Goal: Task Accomplishment & Management: Complete application form

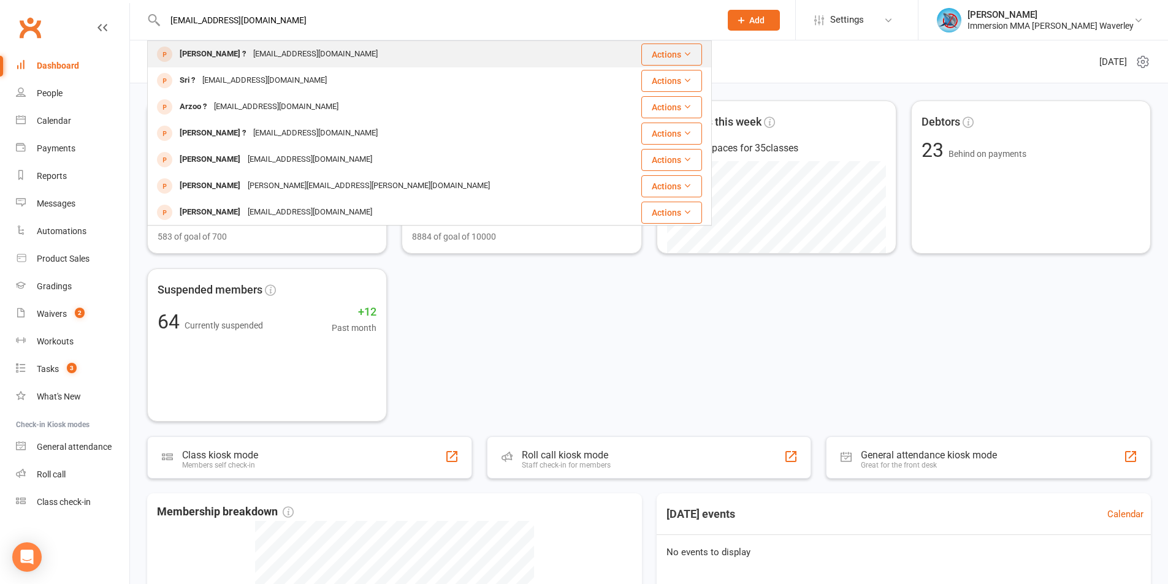
type input "[EMAIL_ADDRESS][DOMAIN_NAME]"
click at [249, 57] on div "[EMAIL_ADDRESS][DOMAIN_NAME]" at bounding box center [315, 54] width 132 height 18
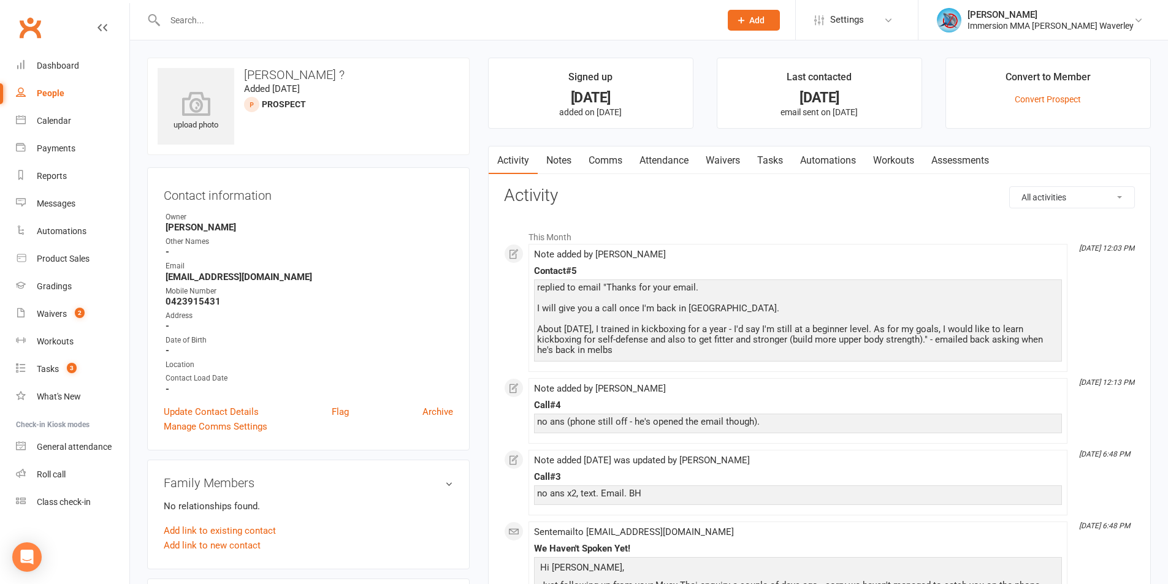
click at [774, 160] on link "Tasks" at bounding box center [769, 160] width 43 height 28
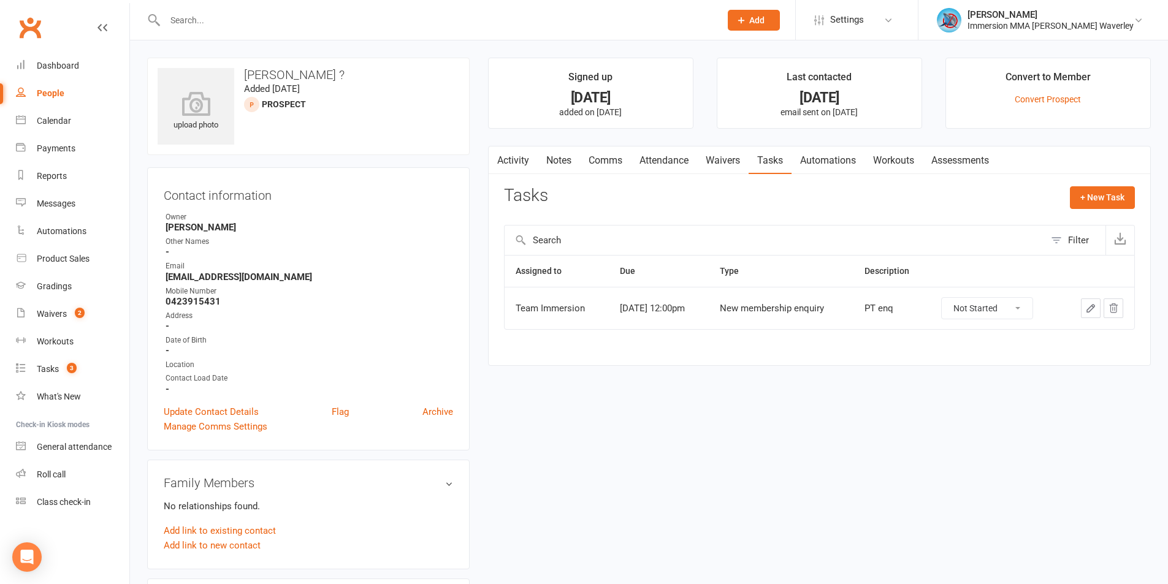
click at [1089, 303] on icon "button" at bounding box center [1090, 308] width 11 height 11
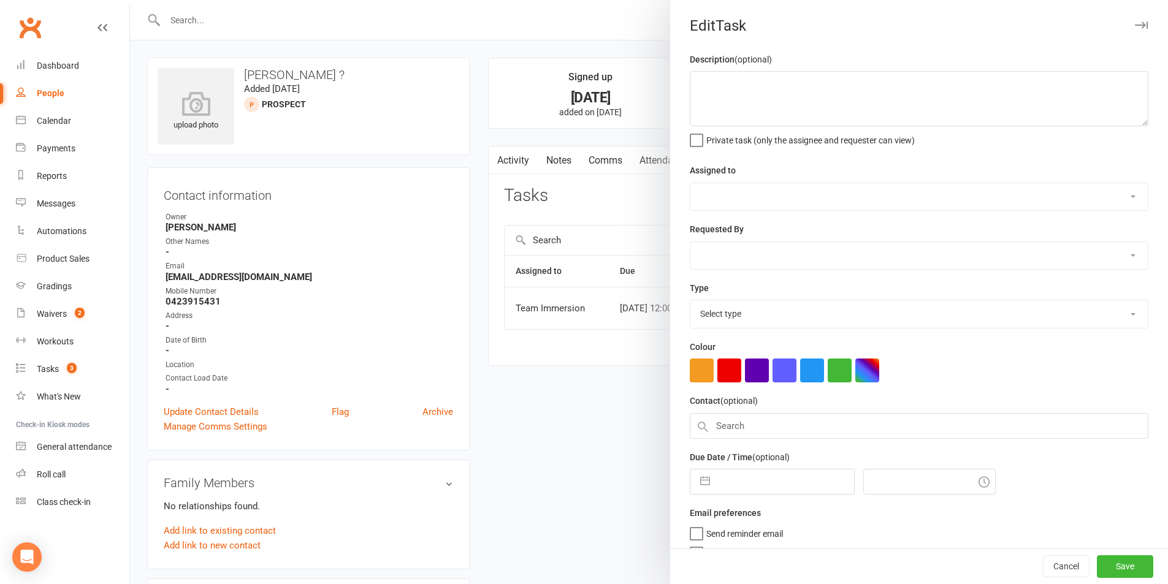
type textarea "PT enq"
select select "48837"
select select "48839"
type input "[DATE]"
type input "12:00pm"
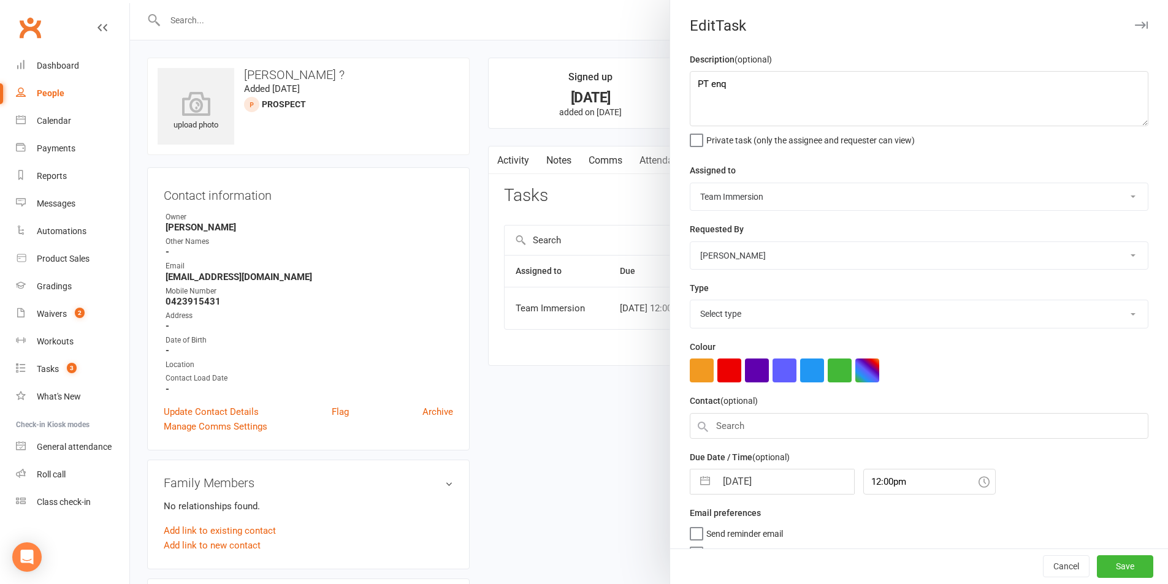
select select "27312"
click at [743, 491] on div "[DATE] Navigate forward to interact with the calendar and select a date. Press …" at bounding box center [772, 478] width 165 height 26
click at [741, 477] on input "[DATE]" at bounding box center [785, 478] width 138 height 25
select select "8"
select select "2025"
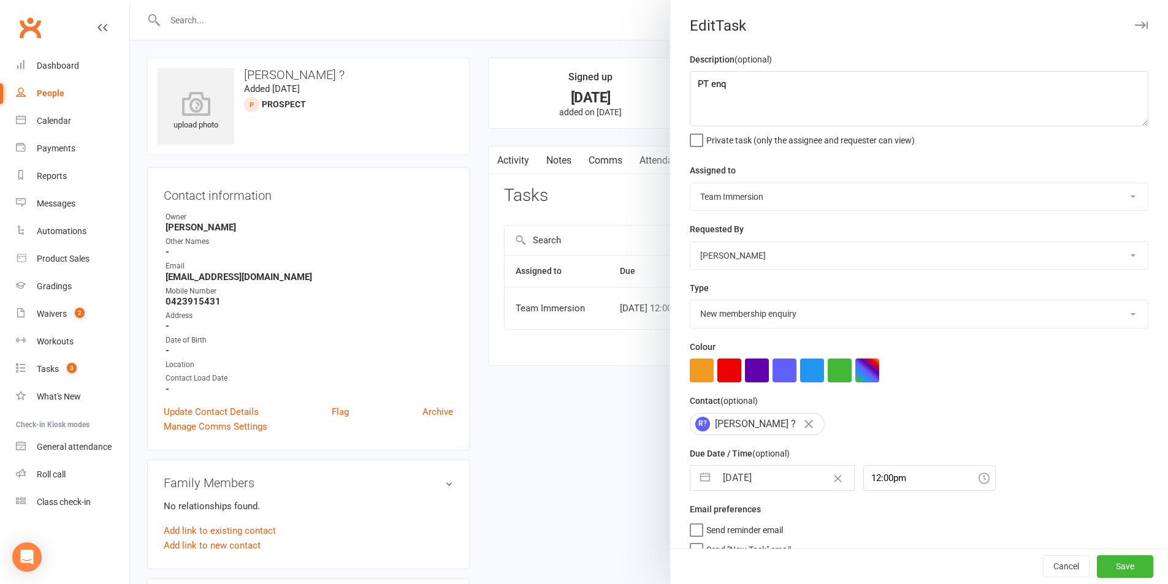
select select "9"
select select "2025"
select select "10"
select select "2025"
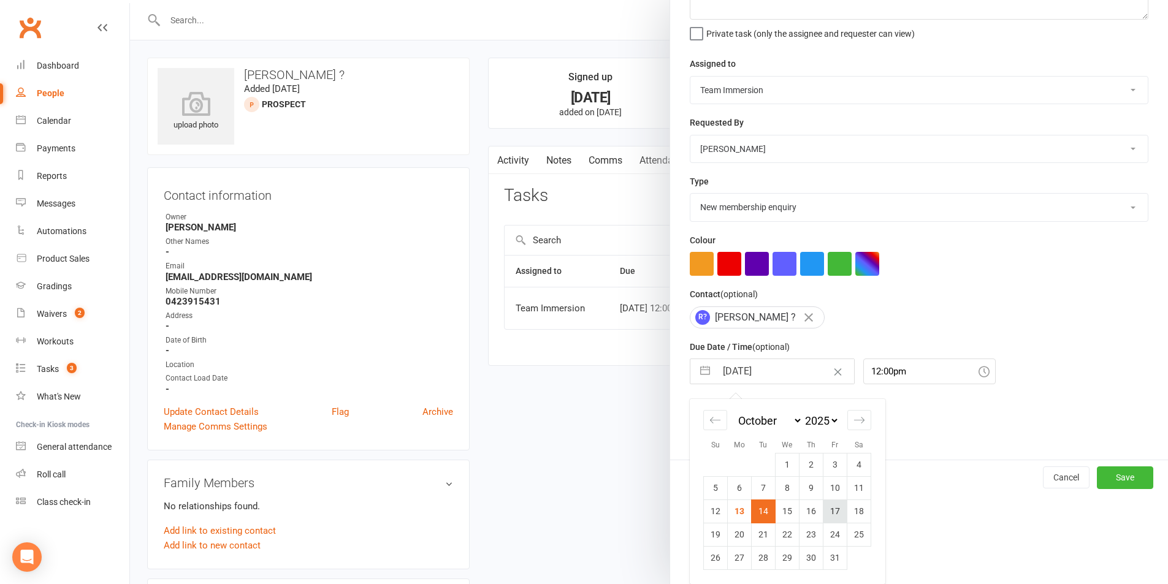
click at [823, 512] on td "17" at bounding box center [835, 511] width 24 height 23
type input "[DATE]"
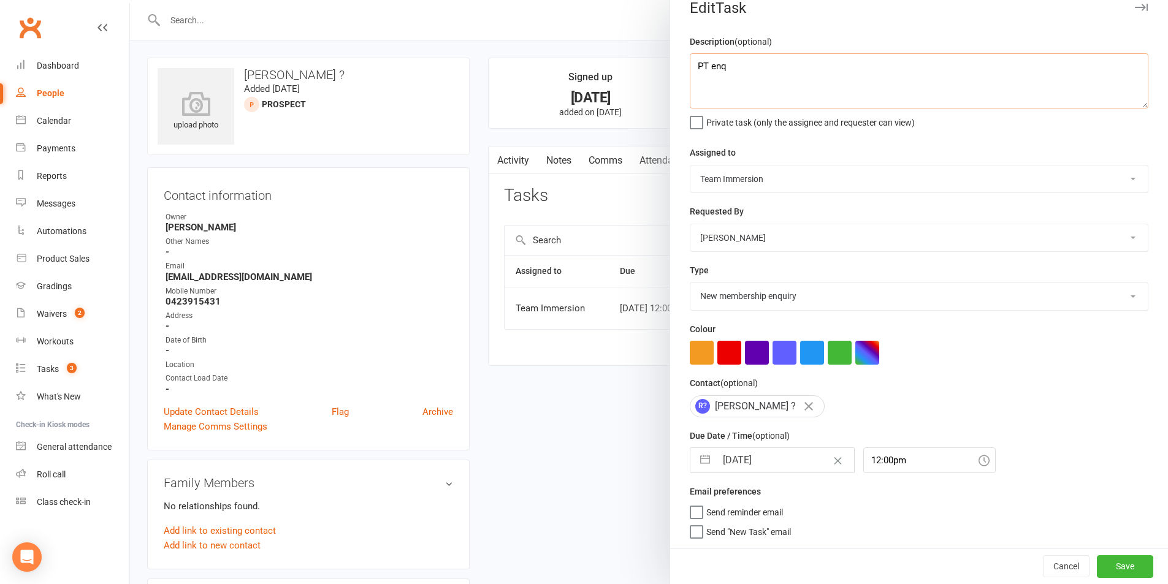
click at [766, 85] on textarea "PT enq" at bounding box center [919, 80] width 458 height 55
type textarea "PT enq - should be back in [GEOGRAPHIC_DATA]"
click at [1117, 571] on button "Save" at bounding box center [1125, 566] width 56 height 22
